Goal: Information Seeking & Learning: Check status

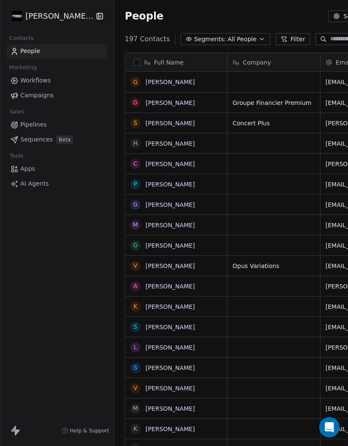
scroll to position [425, 352]
click at [334, 426] on icon "Open Intercom Messenger" at bounding box center [329, 427] width 9 height 10
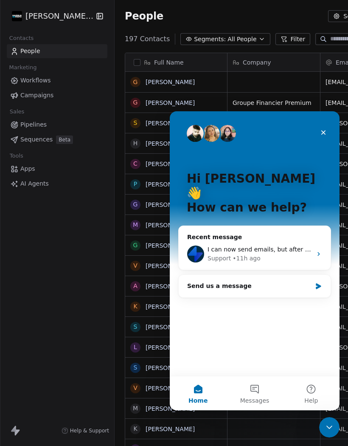
scroll to position [0, 0]
click at [236, 254] on div "• 11h ago" at bounding box center [247, 258] width 28 height 9
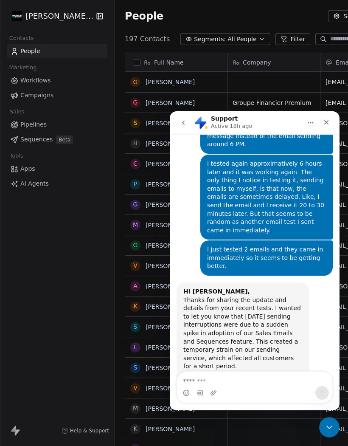
scroll to position [5830, 0]
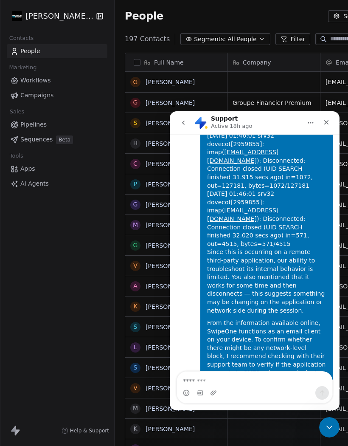
click at [86, 243] on div "[PERSON_NAME] Photo Contacts People Marketing Workflows Campaigns Sales Pipelin…" at bounding box center [57, 223] width 114 height 446
click at [331, 435] on div "Close Intercom Messenger" at bounding box center [329, 427] width 20 height 20
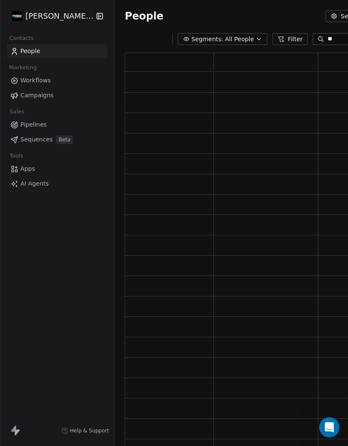
scroll to position [404, 333]
type input "***"
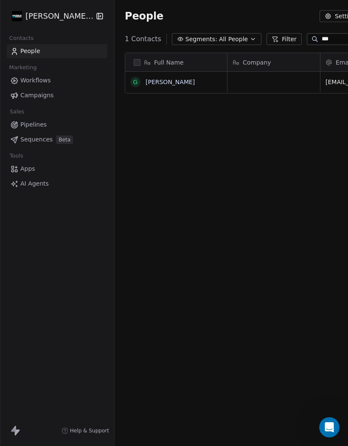
scroll to position [425, 344]
click at [169, 82] on link "[PERSON_NAME]" at bounding box center [170, 82] width 49 height 7
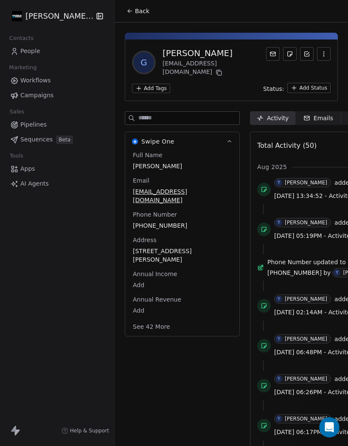
click at [313, 114] on div "Emails" at bounding box center [319, 118] width 30 height 9
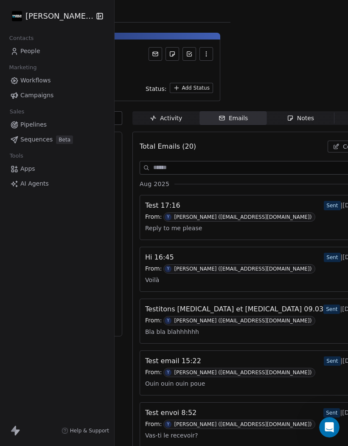
scroll to position [0, 117]
click at [214, 223] on div "Reply to me please" at bounding box center [268, 228] width 244 height 13
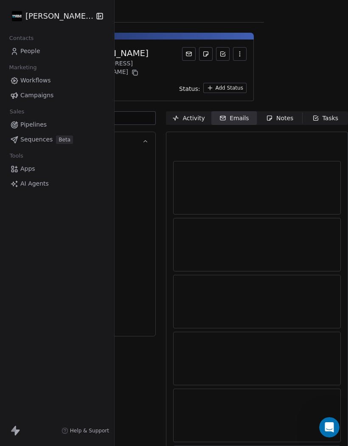
scroll to position [0, 79]
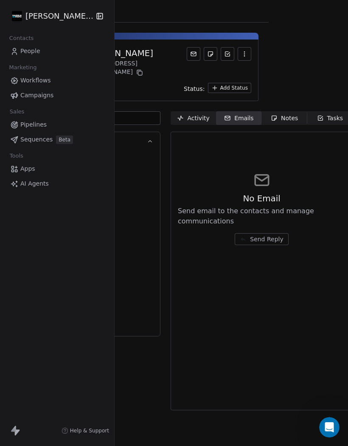
click at [196, 114] on div "Activity" at bounding box center [193, 118] width 32 height 9
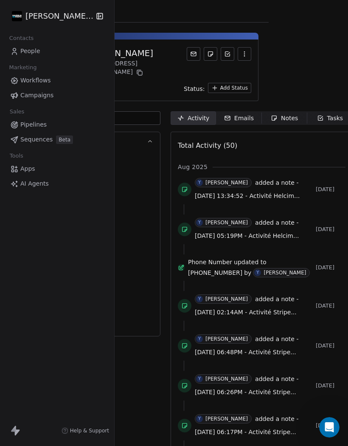
click at [237, 116] on div "Emails" at bounding box center [239, 118] width 30 height 9
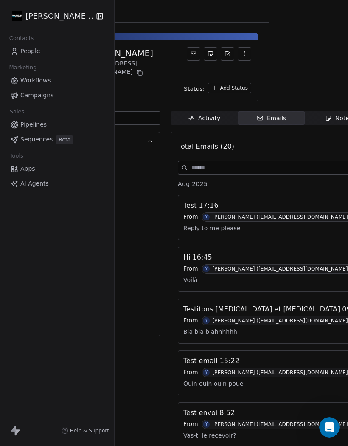
click at [218, 327] on span "Bla bla blahhhhhh" at bounding box center [210, 331] width 54 height 13
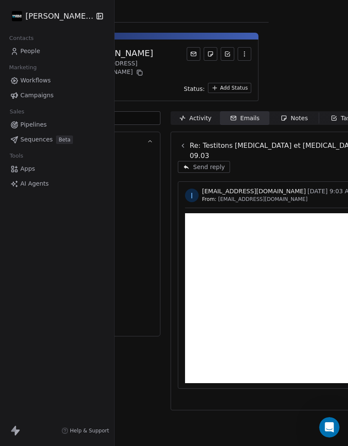
click at [195, 115] on div "Activity" at bounding box center [195, 118] width 32 height 9
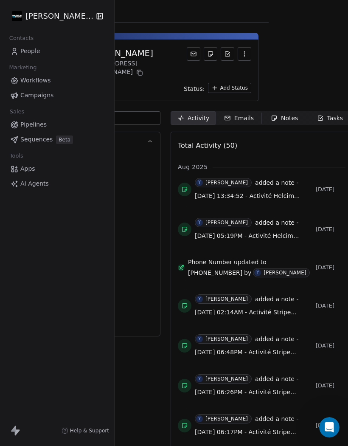
click at [327, 429] on icon "Open Intercom Messenger" at bounding box center [330, 427] width 6 height 7
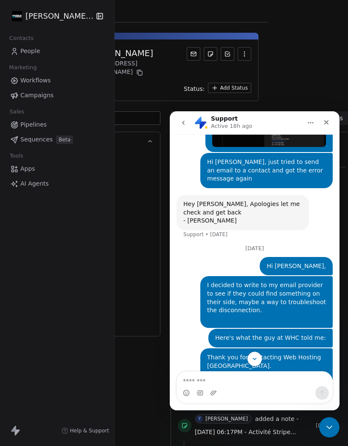
scroll to position [5493, 0]
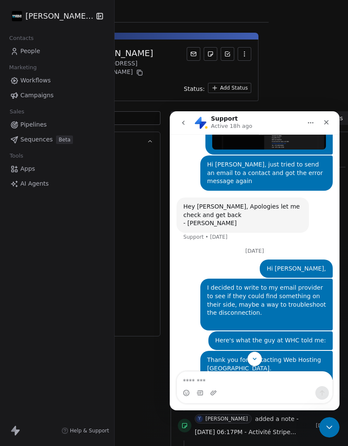
click at [184, 118] on button "go back" at bounding box center [183, 123] width 16 height 16
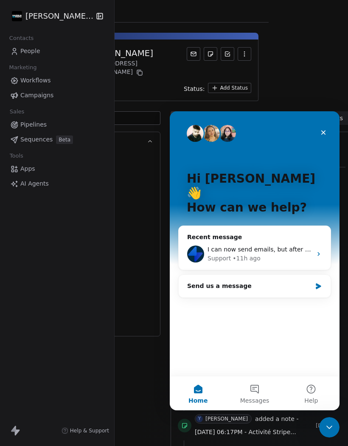
click at [321, 133] on icon "Close" at bounding box center [323, 132] width 7 height 7
